Goal: Find specific page/section: Find specific page/section

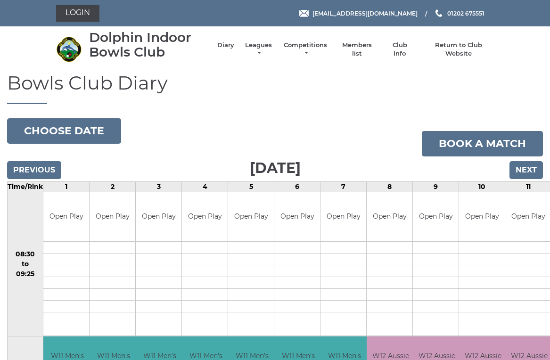
scroll to position [4, 0]
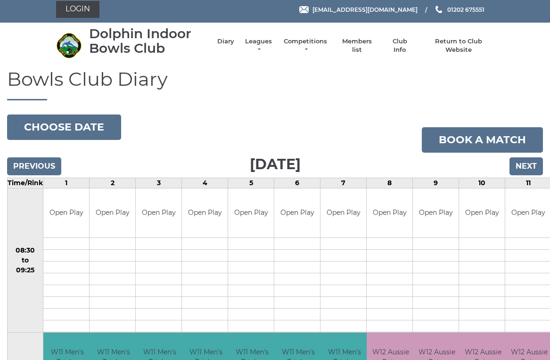
click at [361, 48] on link "Members list" at bounding box center [356, 45] width 39 height 17
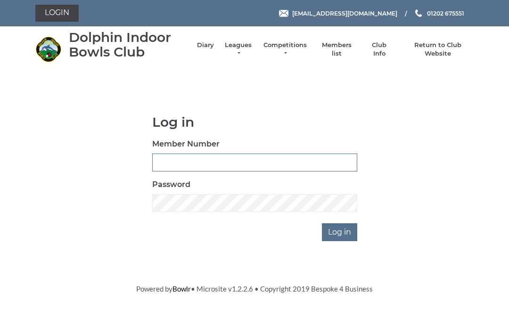
click at [171, 157] on input "Member Number" at bounding box center [254, 163] width 205 height 18
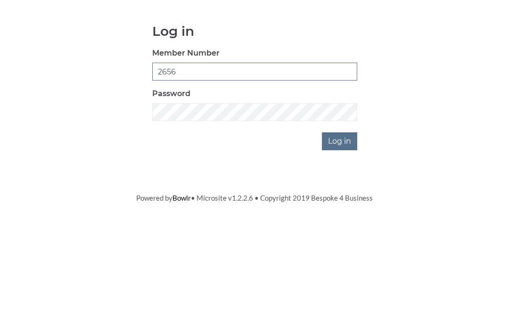
type input "2656"
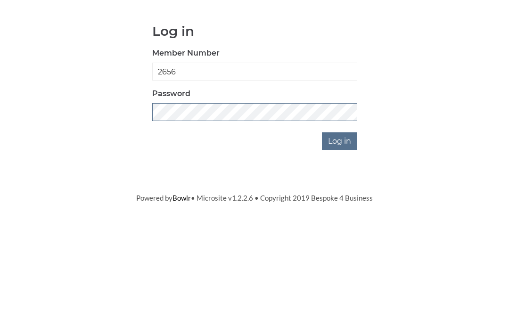
click at [340, 223] on input "Log in" at bounding box center [339, 232] width 35 height 18
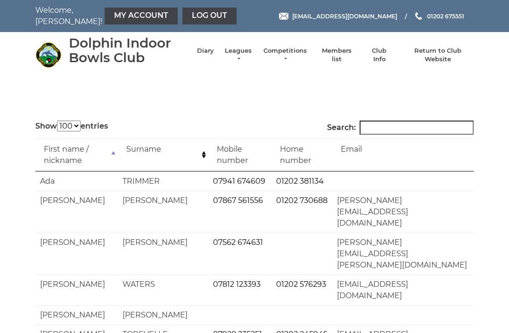
select select "100"
click at [383, 127] on input "Search:" at bounding box center [417, 128] width 114 height 14
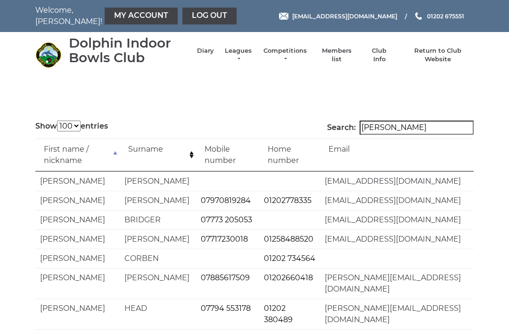
type input "Mary"
click at [183, 12] on link "Log out" at bounding box center [209, 16] width 54 height 17
